Goal: Find specific page/section: Find specific page/section

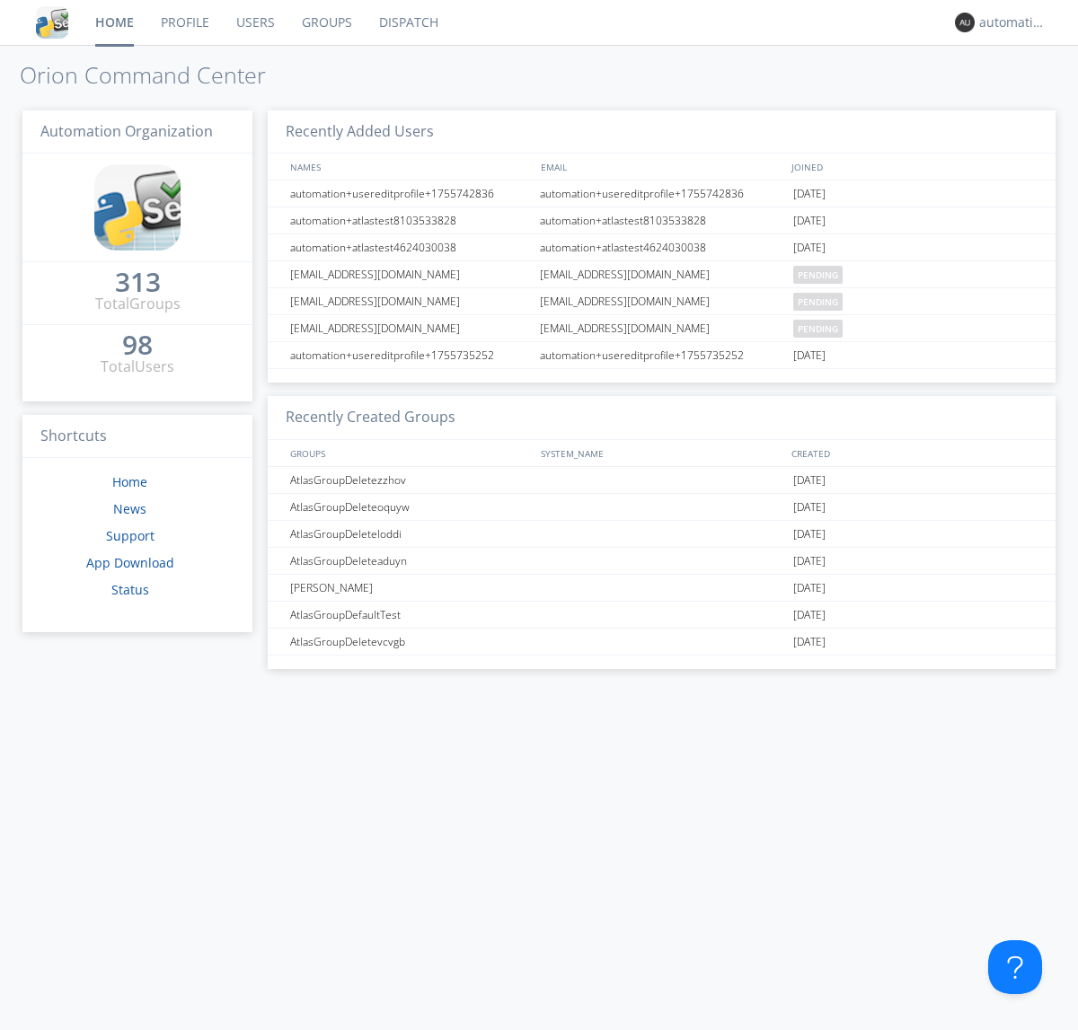
click at [407, 22] on link "Dispatch" at bounding box center [409, 22] width 86 height 45
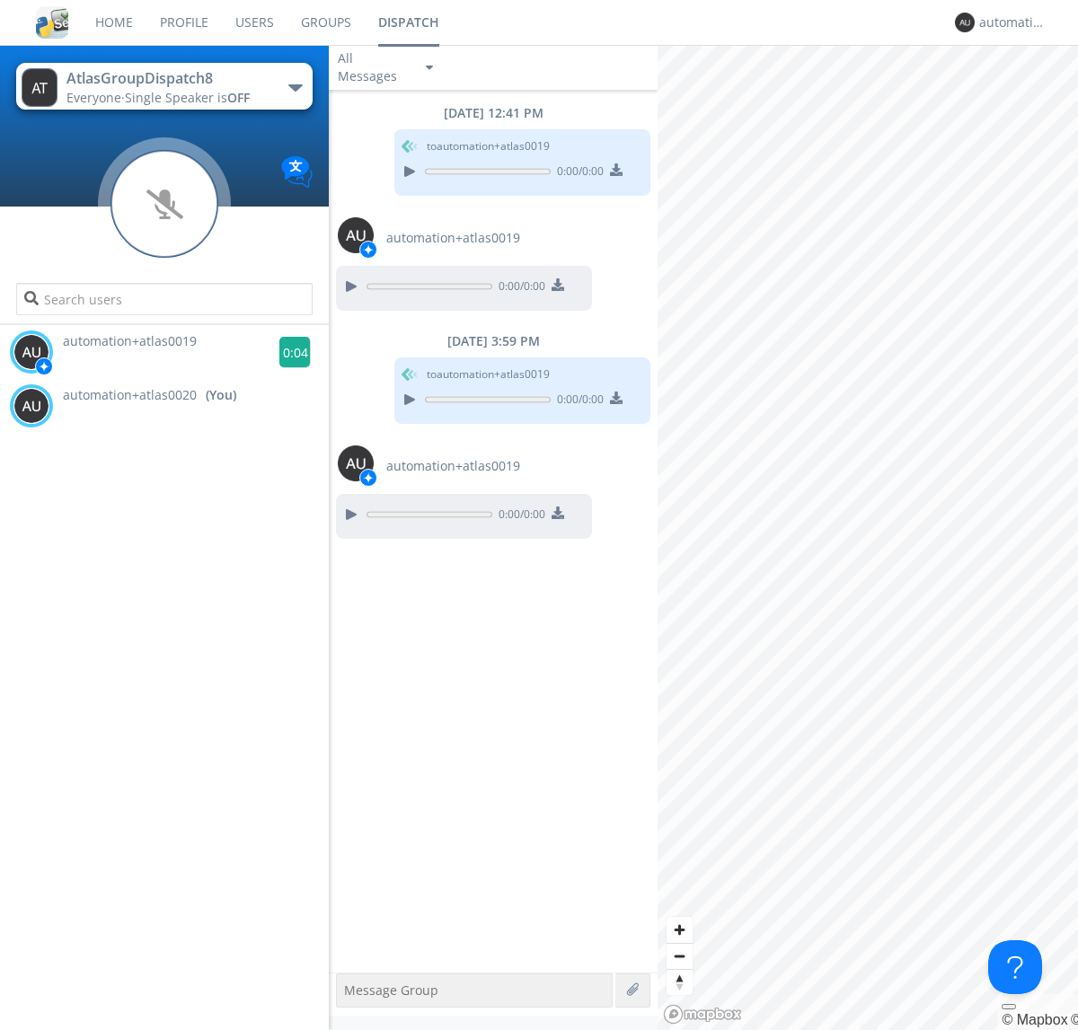
click at [287, 352] on g at bounding box center [294, 352] width 31 height 31
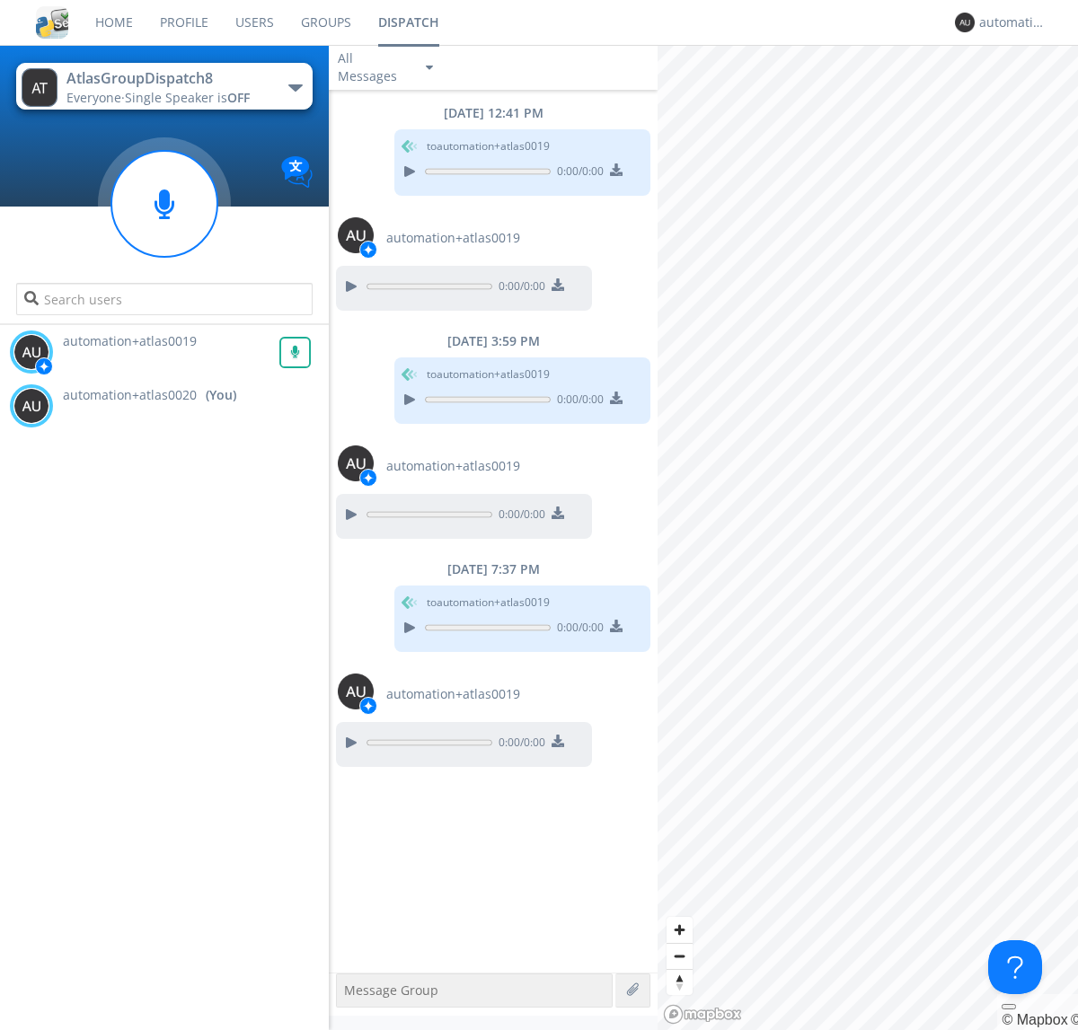
click at [387, 67] on div "All Messages" at bounding box center [374, 68] width 90 height 40
click at [387, 135] on div "Direct Only" at bounding box center [387, 134] width 117 height 31
click at [387, 67] on div "All Messages" at bounding box center [374, 68] width 90 height 40
click at [387, 165] on div "Group Only" at bounding box center [387, 165] width 117 height 31
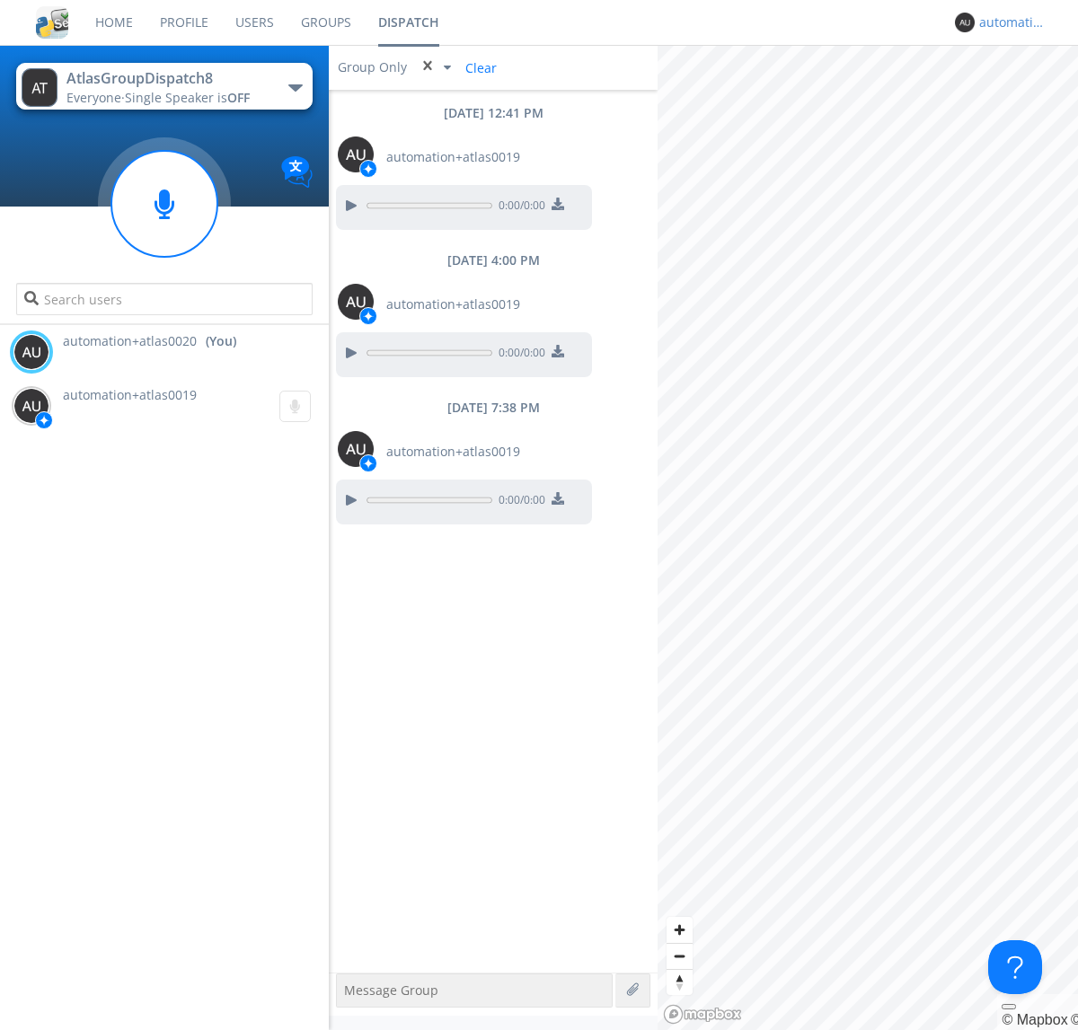
click at [1008, 22] on div "automation+atlas0020" at bounding box center [1012, 22] width 67 height 18
